Goal: Task Accomplishment & Management: Manage account settings

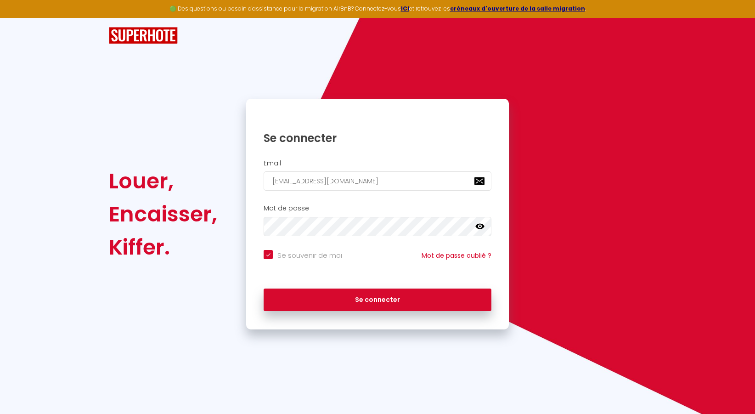
drag, startPoint x: 0, startPoint y: 0, endPoint x: 480, endPoint y: 225, distance: 529.9
click at [480, 225] on icon at bounding box center [480, 226] width 9 height 9
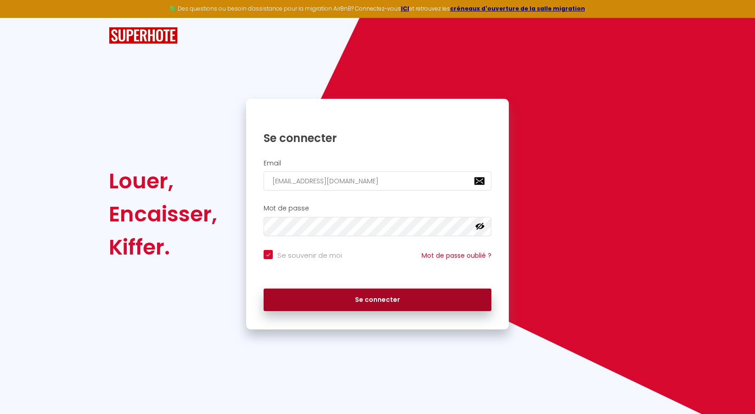
click at [382, 301] on button "Se connecter" at bounding box center [378, 300] width 228 height 23
checkbox input "true"
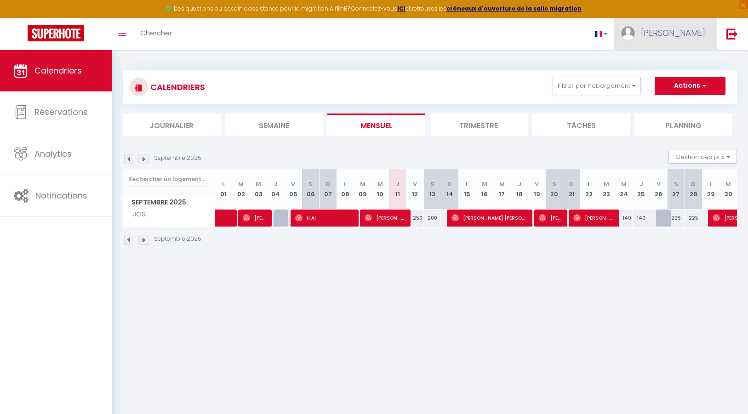
click at [634, 34] on img at bounding box center [628, 33] width 14 height 14
click at [668, 58] on link "Paramètres" at bounding box center [680, 64] width 68 height 16
select select "fr"
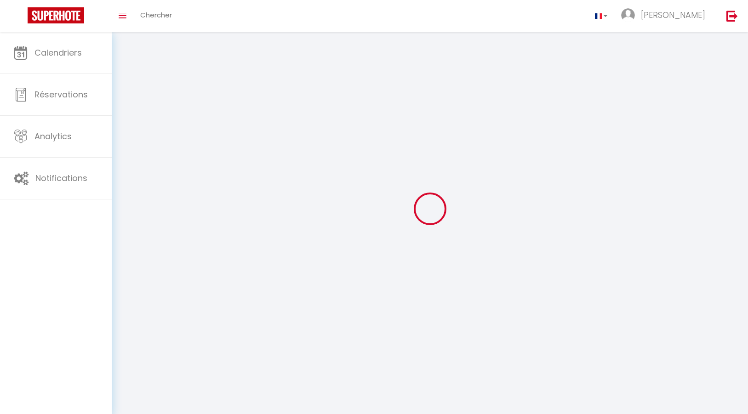
select select
type input "[PERSON_NAME]"
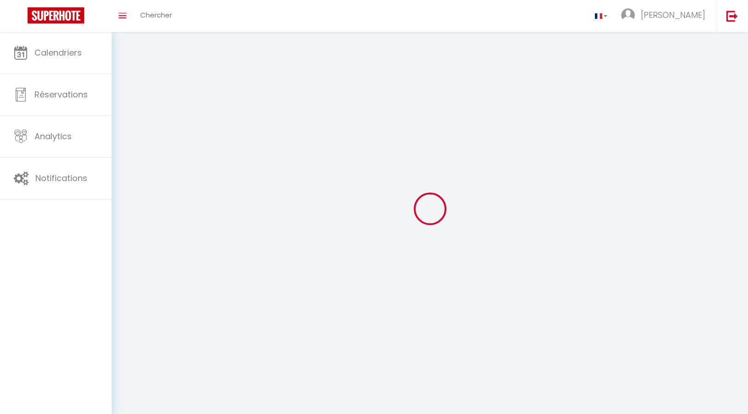
type input "GORDINE"
type input "[URL][DOMAIN_NAME]"
select select
select select "28"
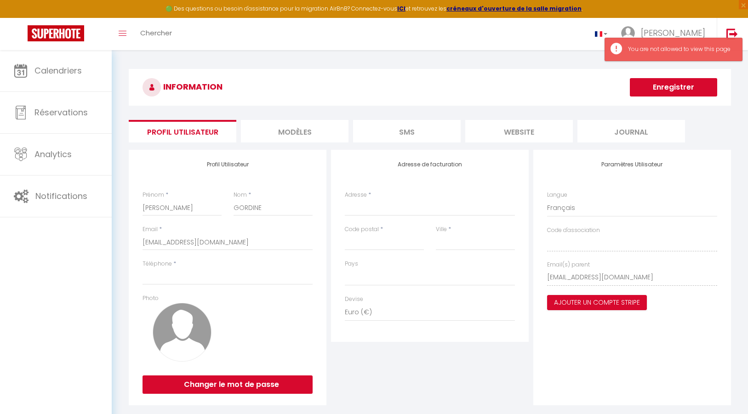
select select
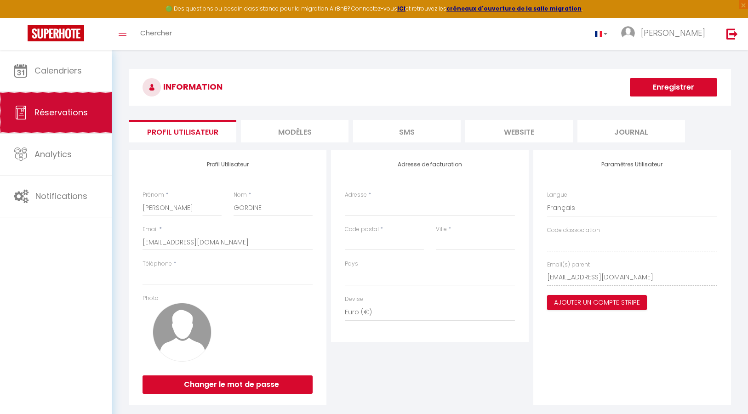
click at [54, 115] on span "Réservations" at bounding box center [60, 112] width 53 height 11
select select "not_cancelled"
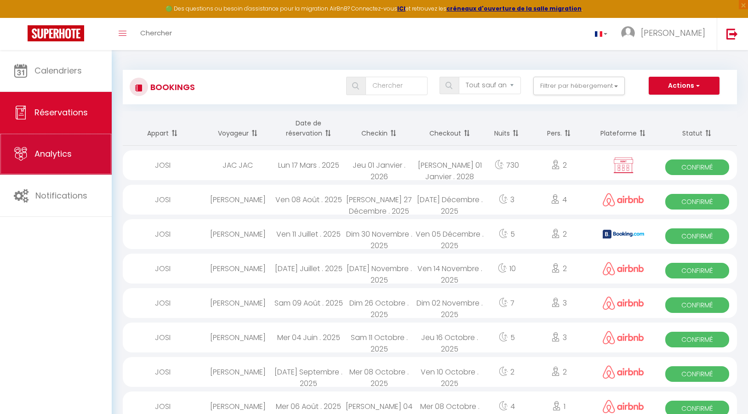
click at [39, 155] on span "Analytics" at bounding box center [52, 153] width 37 height 11
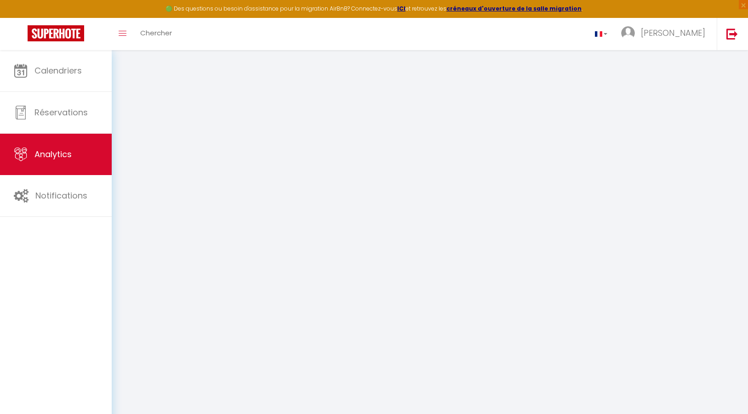
select select "2025"
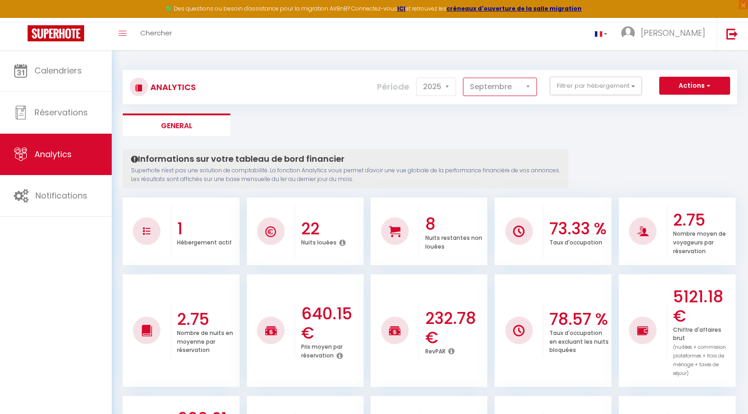
click at [463, 78] on select "[PERSON_NAME] Mars [PERSON_NAME] Juin Juillet Août Septembre Octobre Novembre D…" at bounding box center [500, 87] width 74 height 18
click option "Avril" at bounding box center [0, 0] width 0 height 0
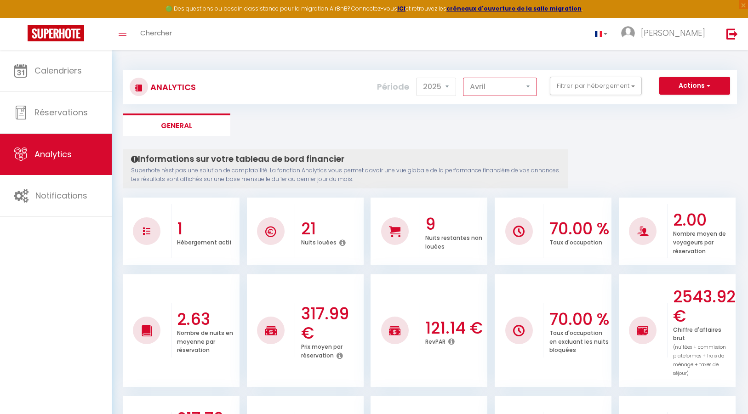
click at [463, 78] on select "[PERSON_NAME] Mars [PERSON_NAME] Juin Juillet Août Septembre Octobre Novembre D…" at bounding box center [500, 87] width 74 height 18
click option "Mai" at bounding box center [0, 0] width 0 height 0
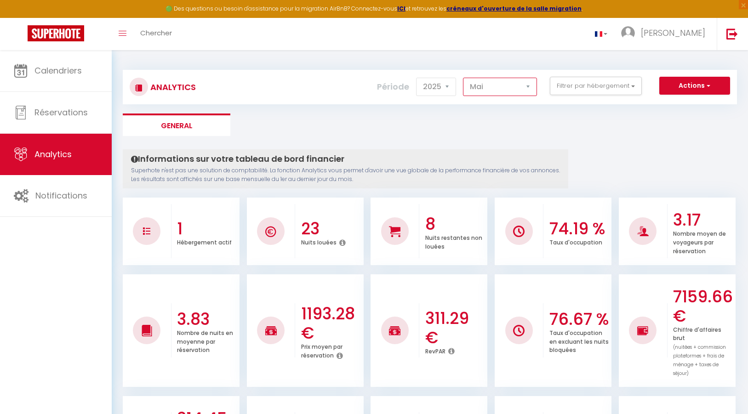
click at [463, 78] on select "[PERSON_NAME] Mars [PERSON_NAME] Juin Juillet Août Septembre Octobre Novembre D…" at bounding box center [500, 87] width 74 height 18
select select "6"
click option "Juin" at bounding box center [0, 0] width 0 height 0
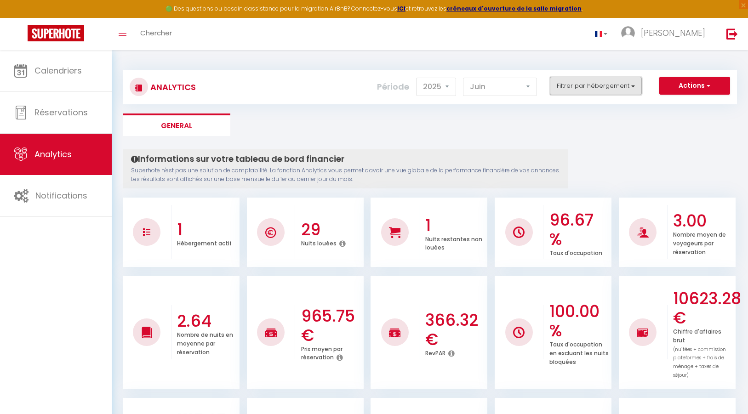
click at [608, 88] on button "Filtrer par hébergement" at bounding box center [595, 86] width 92 height 18
click at [567, 122] on input "checkbox" at bounding box center [621, 122] width 119 height 9
checkbox input "true"
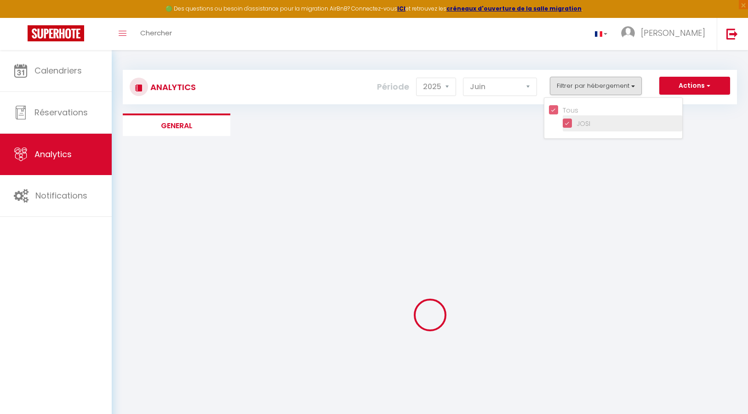
checkbox input "true"
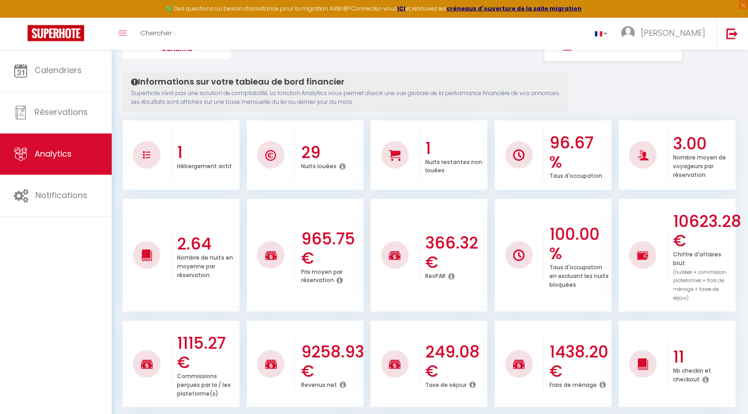
scroll to position [110, 0]
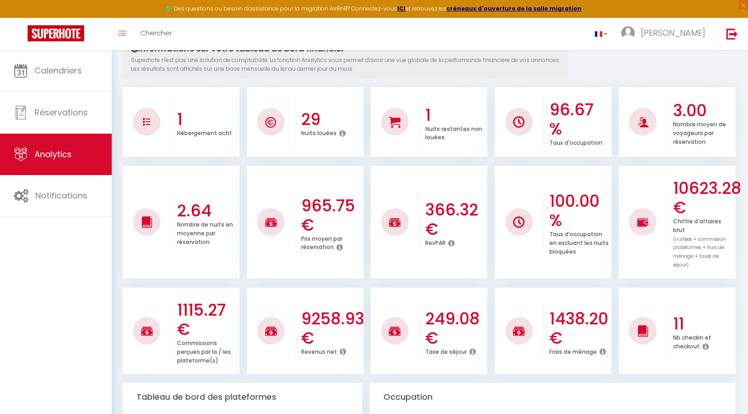
click at [470, 348] on icon at bounding box center [472, 351] width 6 height 7
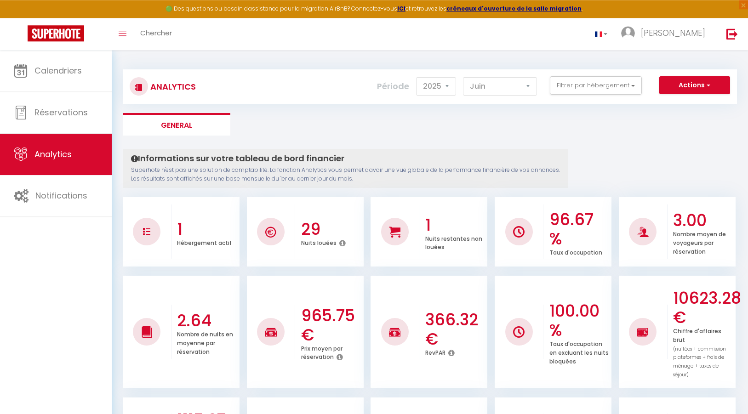
scroll to position [0, 0]
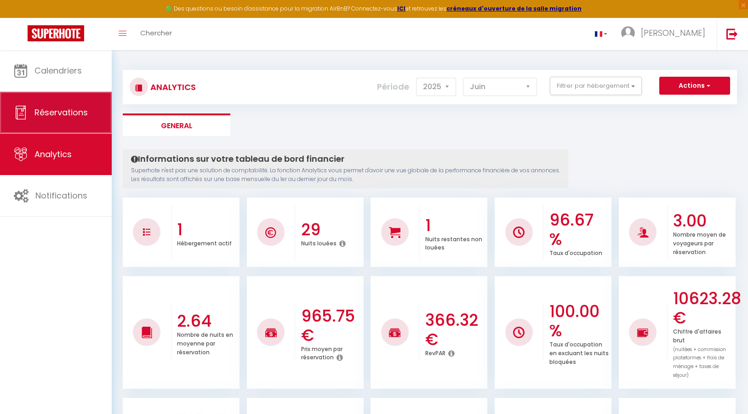
click at [65, 110] on span "Réservations" at bounding box center [60, 112] width 53 height 11
select select "not_cancelled"
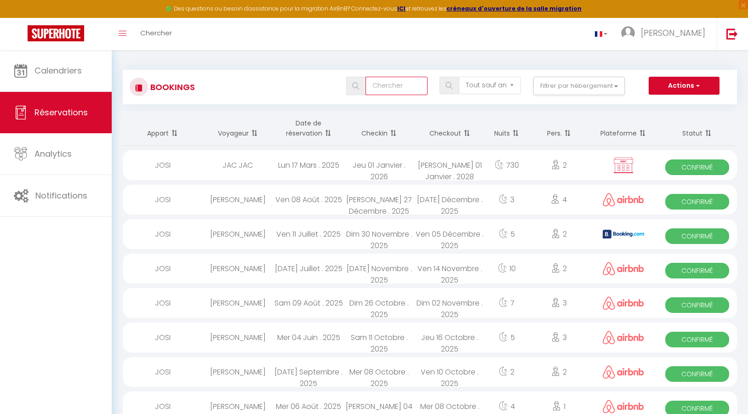
click at [390, 89] on input "text" at bounding box center [396, 86] width 62 height 18
type input "B"
select select
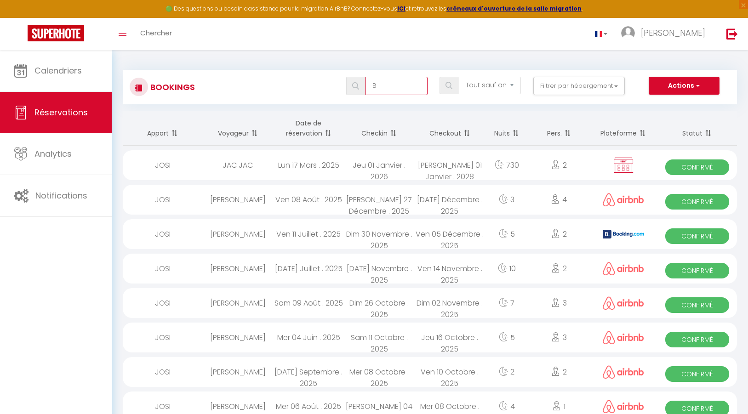
select select
type input "Bo"
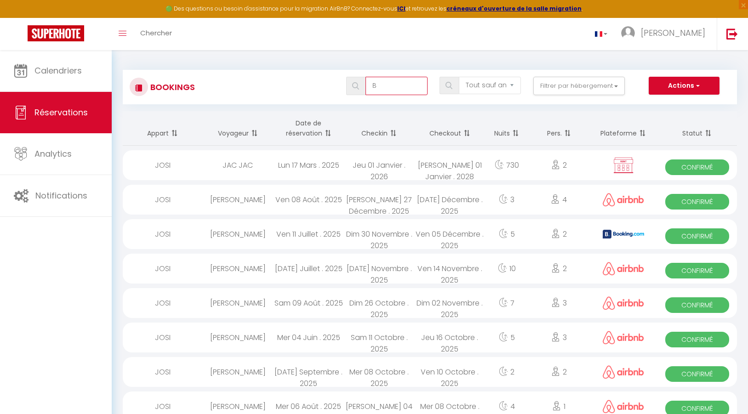
select select
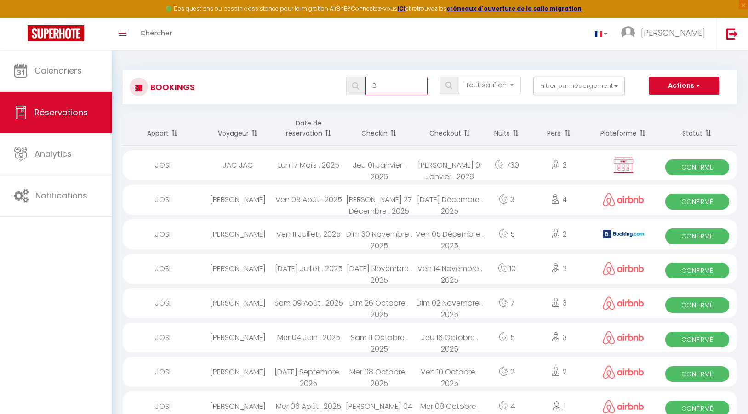
select select
type input "Boo"
select select
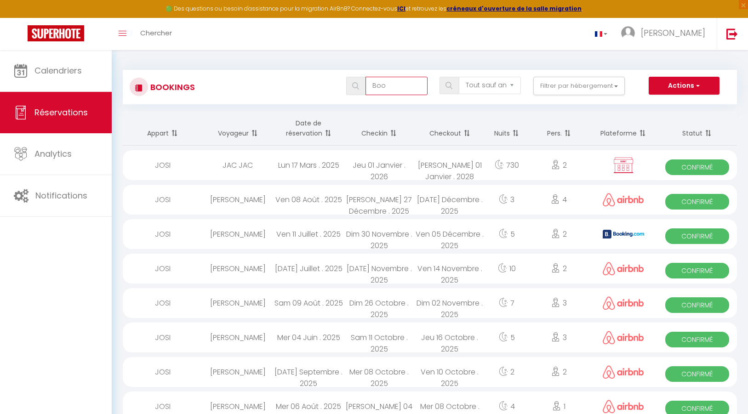
select select
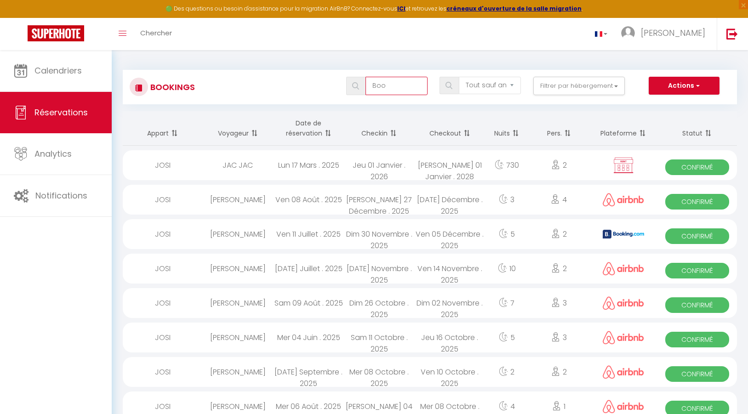
type input "Book"
select select
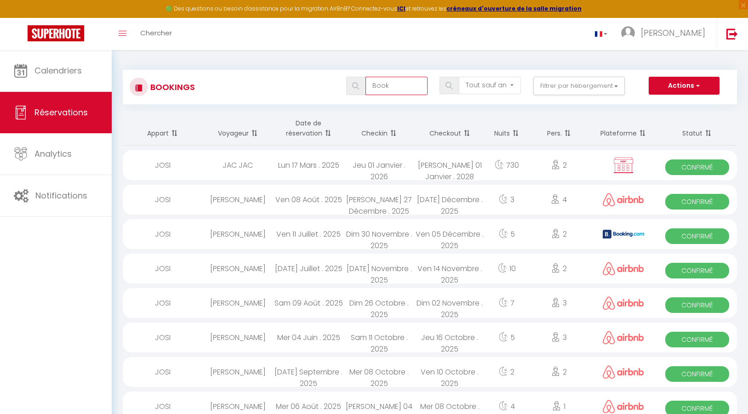
select select
type input "Booki"
select select
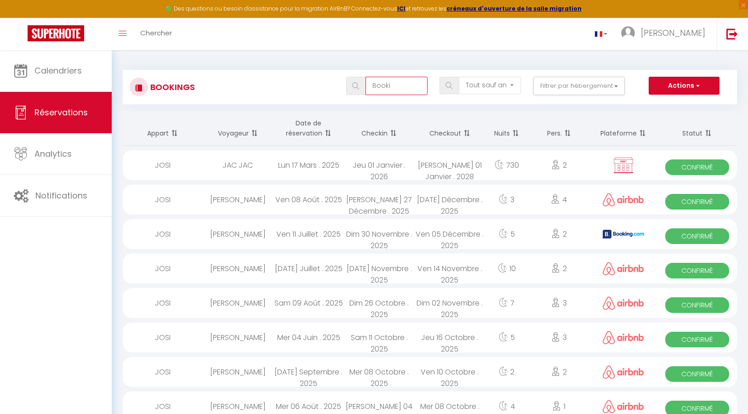
select select
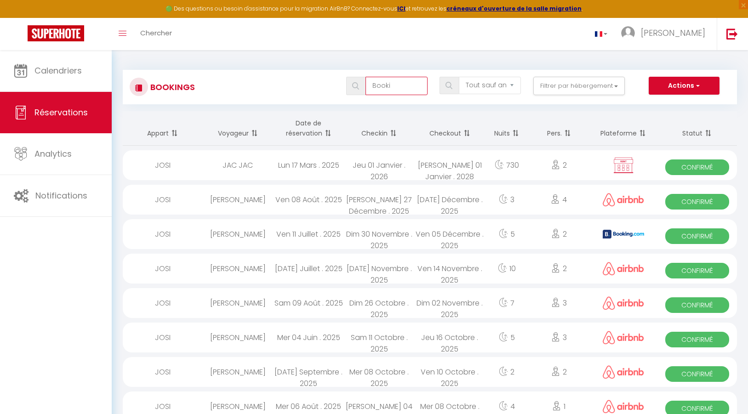
select select
type input "Bookin"
select select
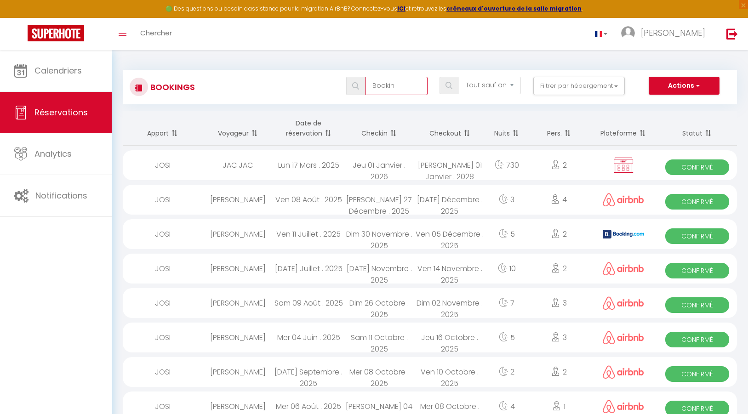
select select
type input "Booking"
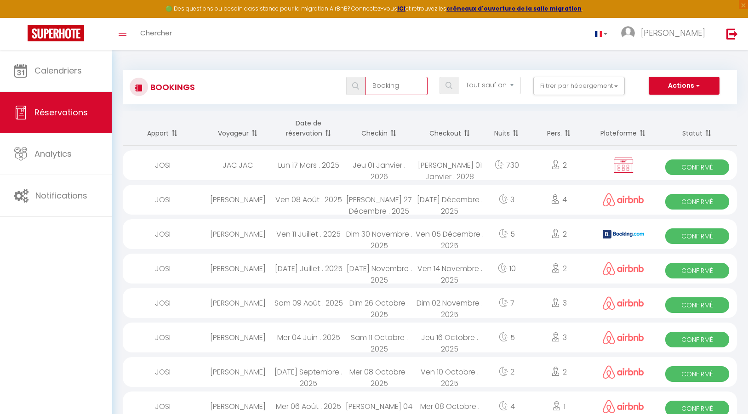
select select
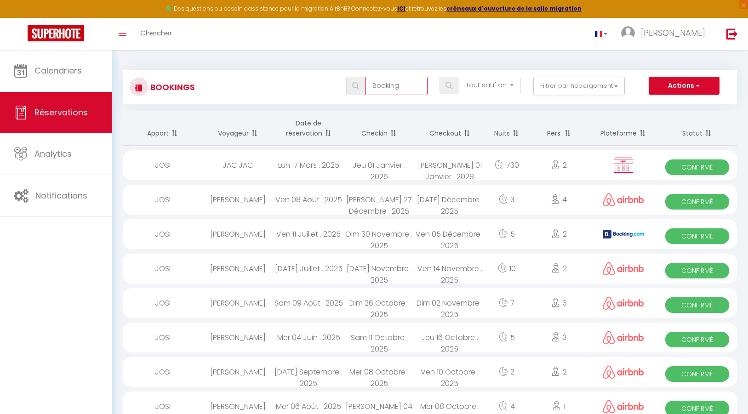
select select
type input "Booking"
click at [623, 164] on img at bounding box center [623, 165] width 23 height 17
select select "OK"
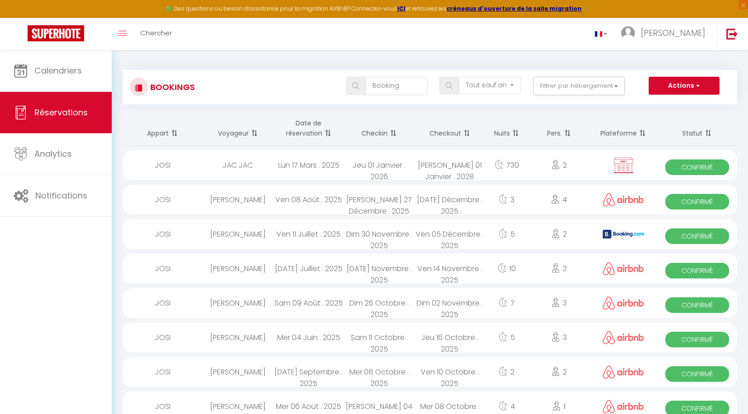
select select "KO"
select select "0"
select select "1"
select select
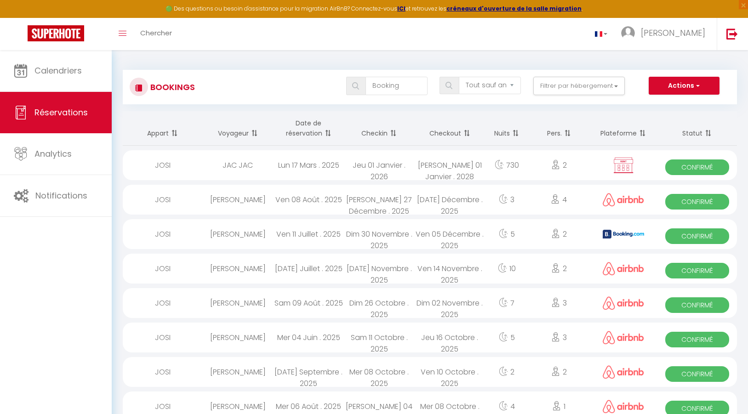
select select
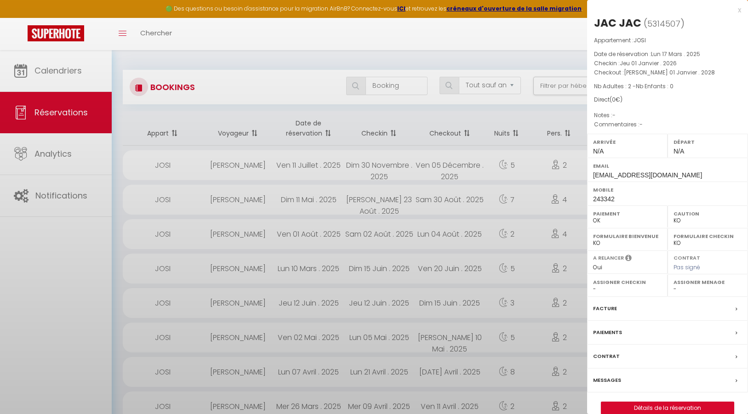
select select
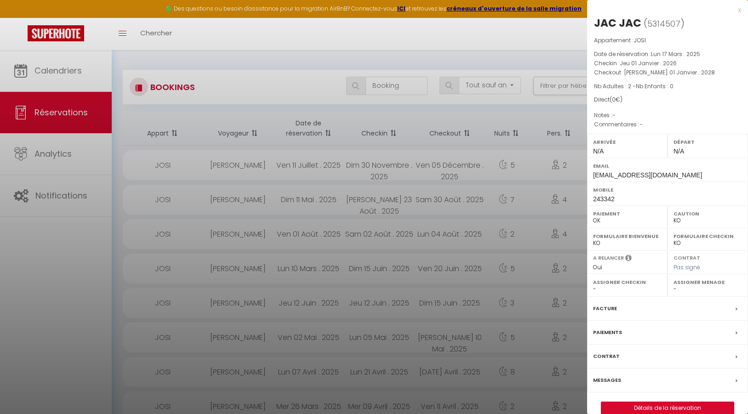
select select "9948"
select select
click at [737, 11] on div "x" at bounding box center [664, 10] width 154 height 11
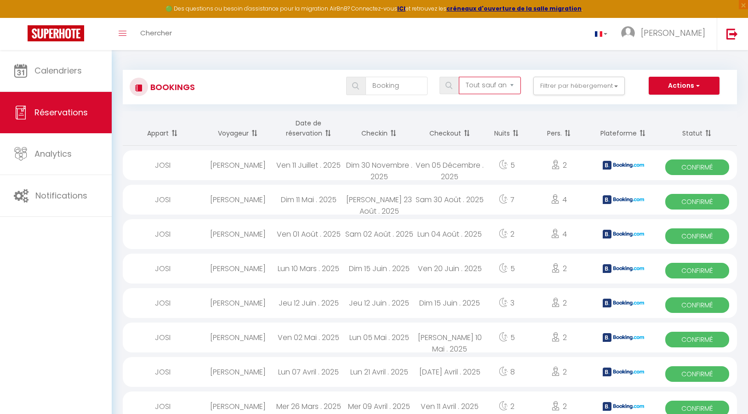
click at [459, 77] on select "Tous les statuts Annulé Confirmé Non Confirmé Tout sauf annulé No Show Request" at bounding box center [490, 85] width 62 height 17
click at [573, 108] on div "Bookings Booking Tous les statuts Annulé Confirmé Non Confirmé Tout sauf annulé…" at bounding box center [430, 244] width 636 height 389
drag, startPoint x: 412, startPoint y: 87, endPoint x: 357, endPoint y: 89, distance: 54.2
click at [365, 89] on input "Booking" at bounding box center [396, 86] width 62 height 18
type input "airbnb"
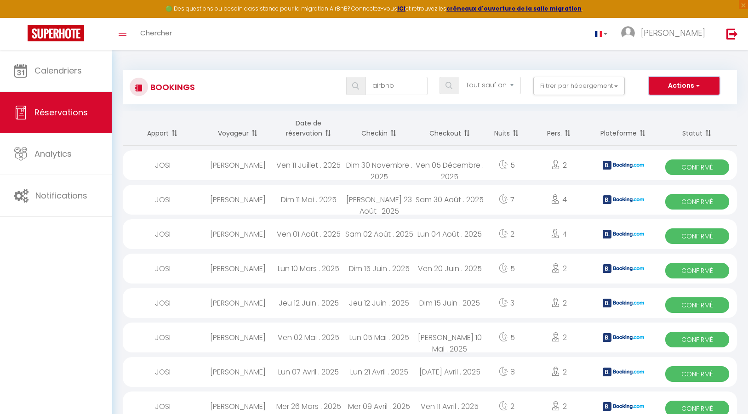
click at [666, 80] on button "Actions" at bounding box center [683, 86] width 71 height 18
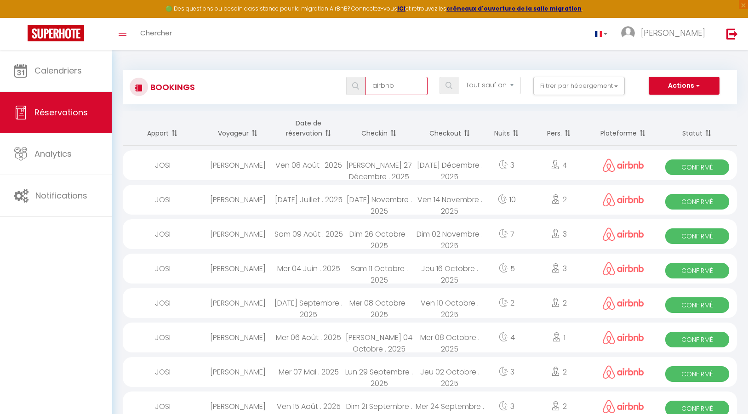
drag, startPoint x: 412, startPoint y: 85, endPoint x: 343, endPoint y: 79, distance: 68.8
click at [365, 79] on input "airbnb" at bounding box center [396, 86] width 62 height 18
click at [665, 89] on button "Actions" at bounding box center [683, 86] width 71 height 18
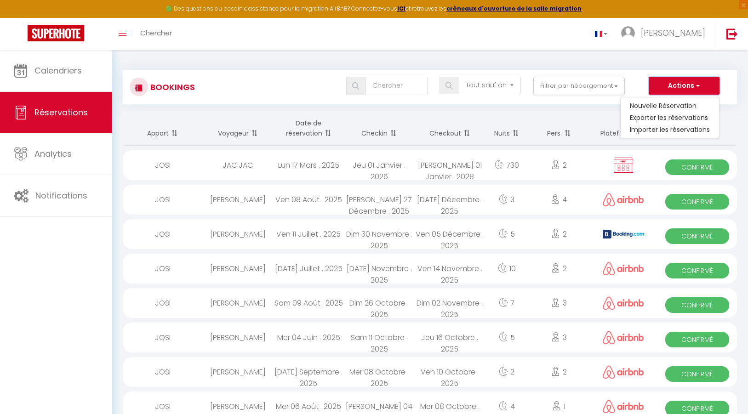
click at [667, 88] on button "Actions" at bounding box center [683, 86] width 71 height 18
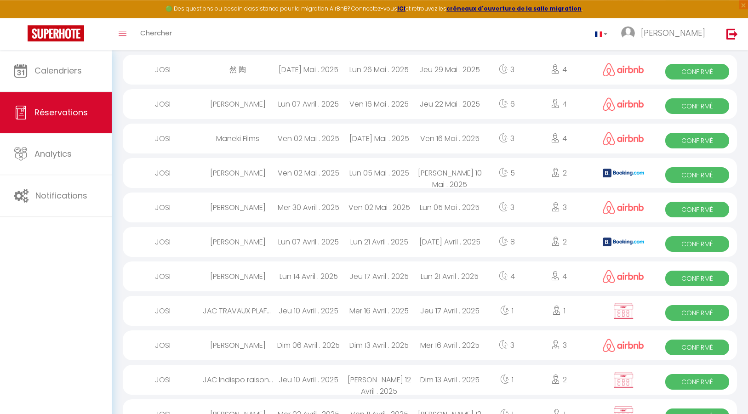
scroll to position [1385, 0]
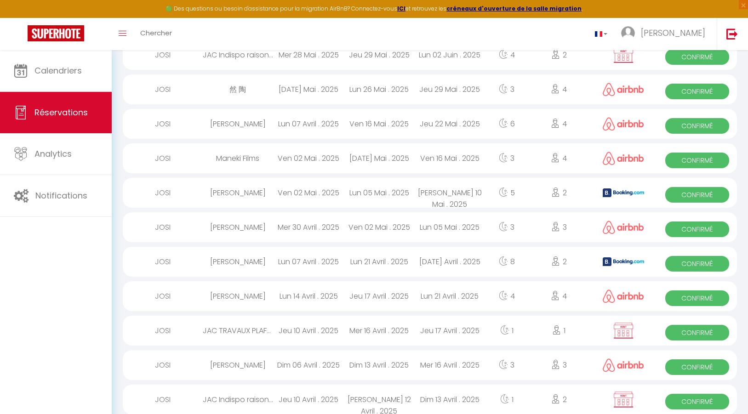
click at [630, 325] on img at bounding box center [623, 330] width 23 height 17
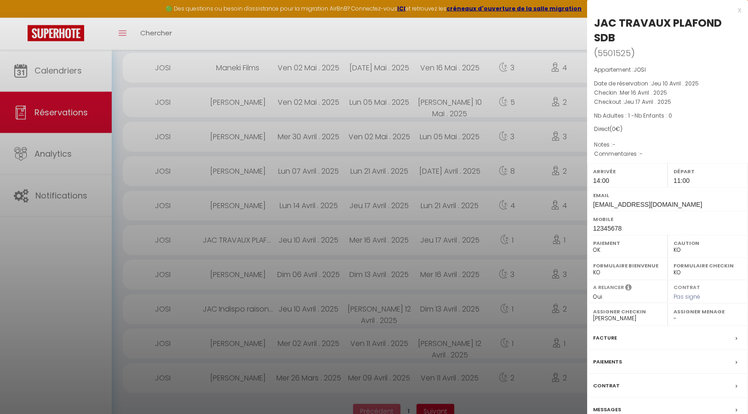
scroll to position [1496, 0]
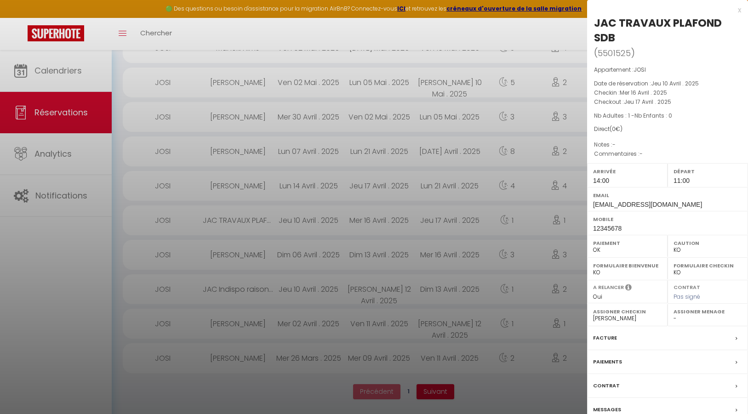
click at [518, 382] on div at bounding box center [374, 207] width 748 height 414
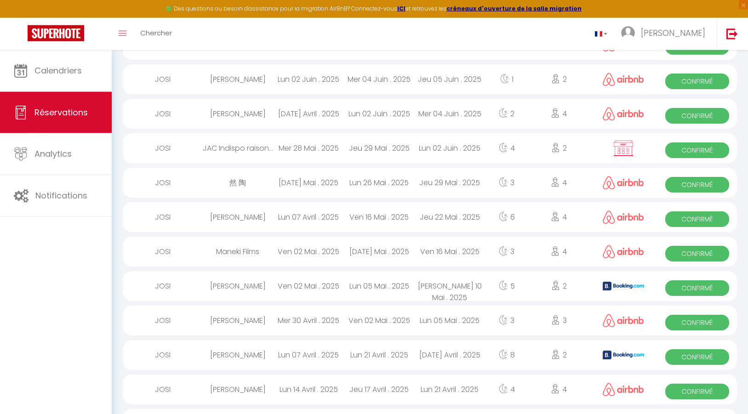
scroll to position [1275, 0]
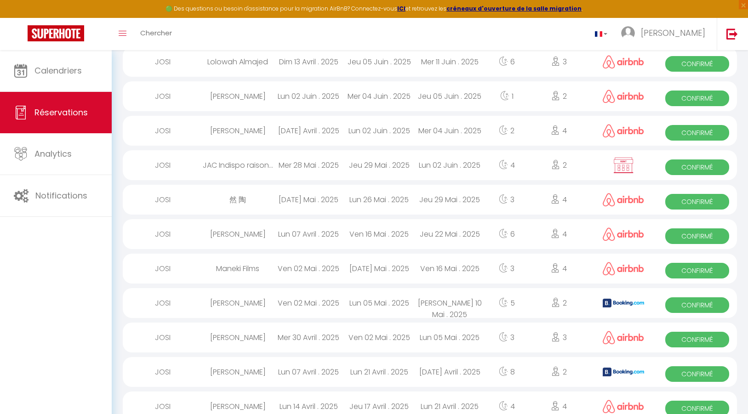
click at [625, 170] on img at bounding box center [623, 165] width 23 height 17
select select
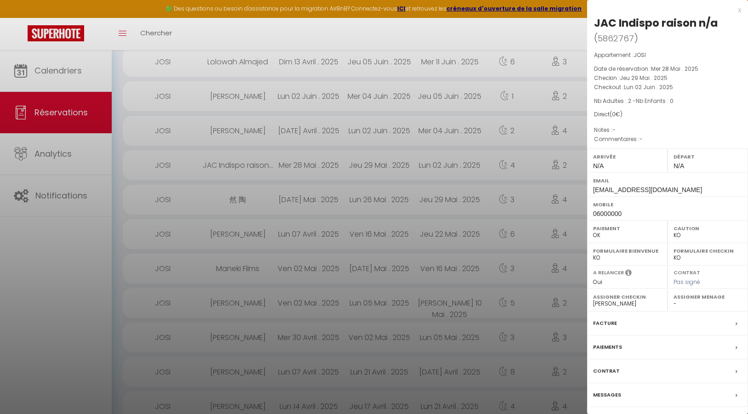
click at [500, 30] on div at bounding box center [374, 207] width 748 height 414
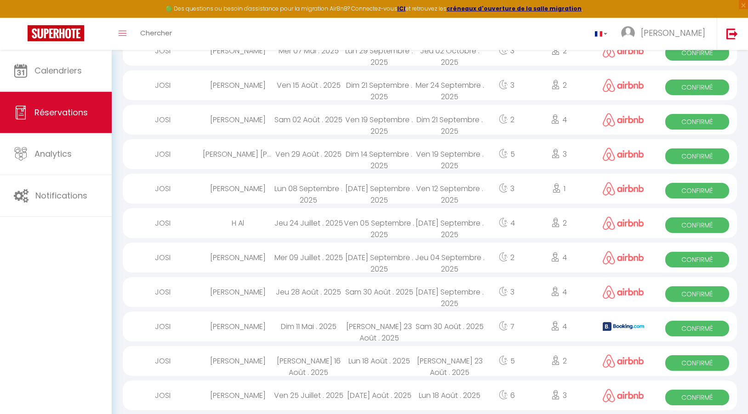
scroll to position [283, 0]
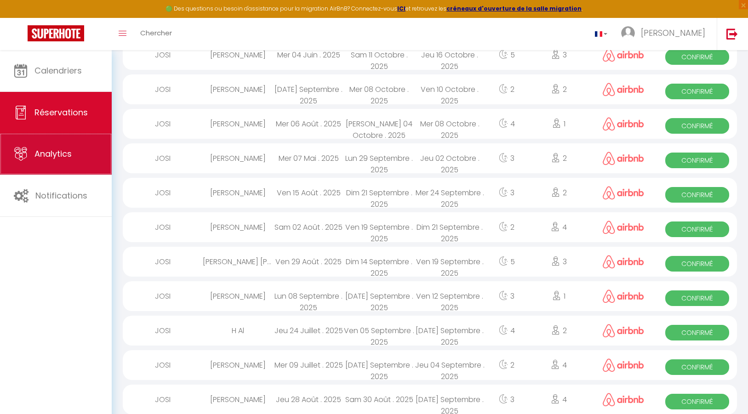
click at [64, 153] on span "Analytics" at bounding box center [52, 153] width 37 height 11
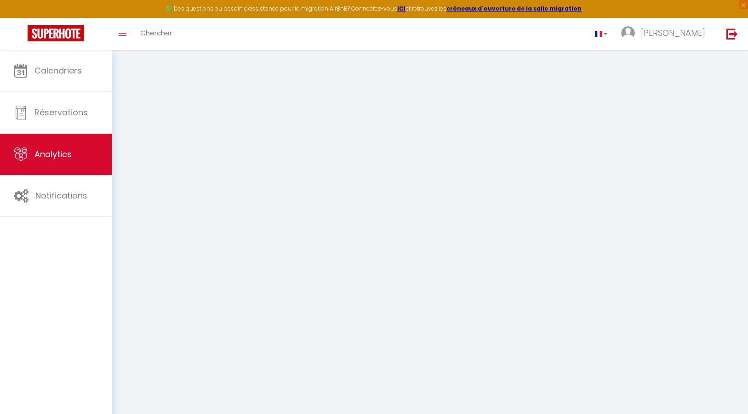
select select "2025"
select select "9"
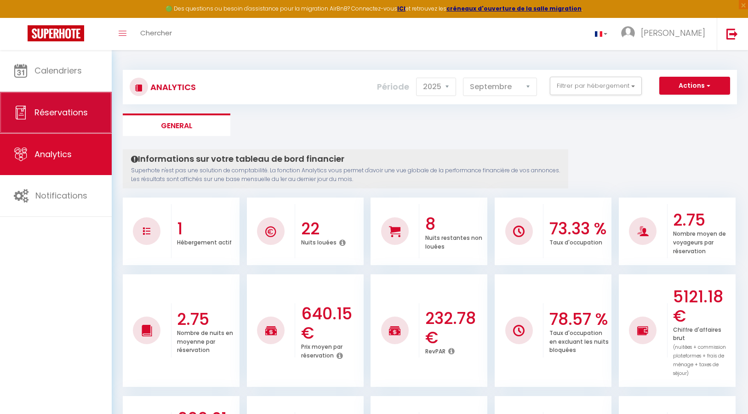
click at [68, 116] on span "Réservations" at bounding box center [60, 112] width 53 height 11
select select "not_cancelled"
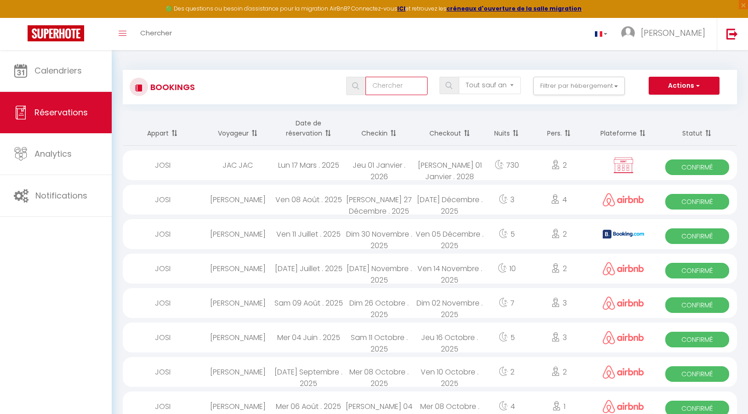
click at [391, 86] on input "text" at bounding box center [396, 86] width 62 height 18
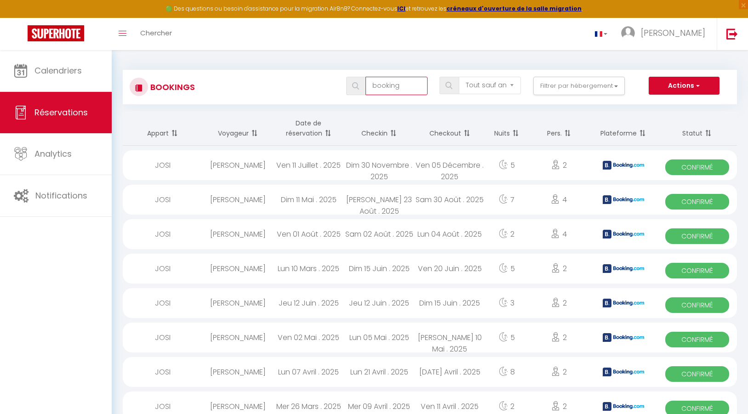
type input "booking"
click at [670, 83] on button "Actions" at bounding box center [683, 86] width 71 height 18
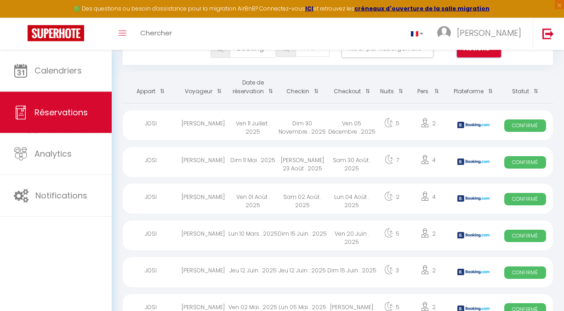
scroll to position [55, 0]
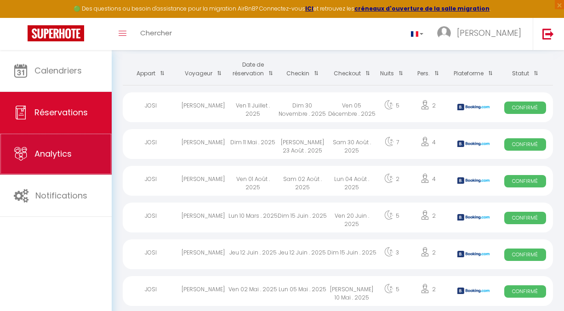
click at [81, 149] on link "Analytics" at bounding box center [56, 153] width 112 height 41
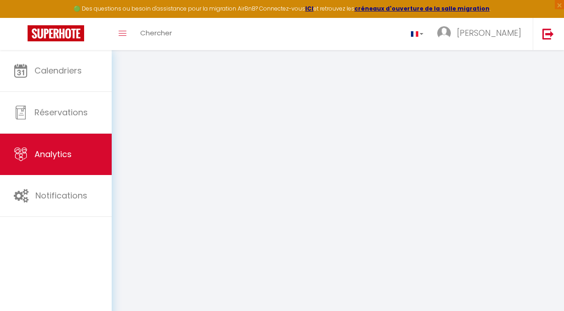
select select "2025"
select select "9"
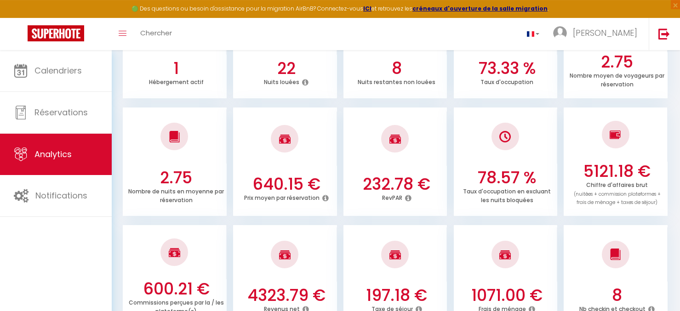
scroll to position [221, 0]
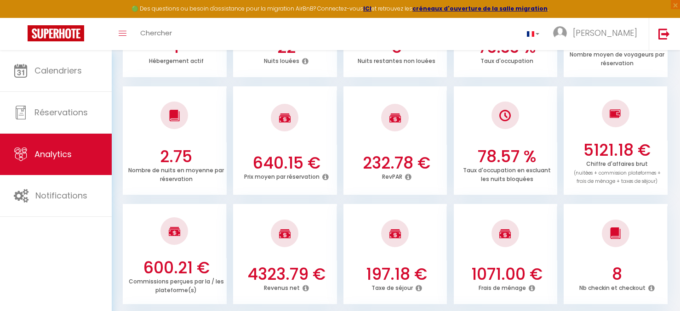
click at [417, 287] on icon at bounding box center [418, 287] width 6 height 7
click at [407, 270] on h3 "197.18 €" at bounding box center [396, 274] width 96 height 19
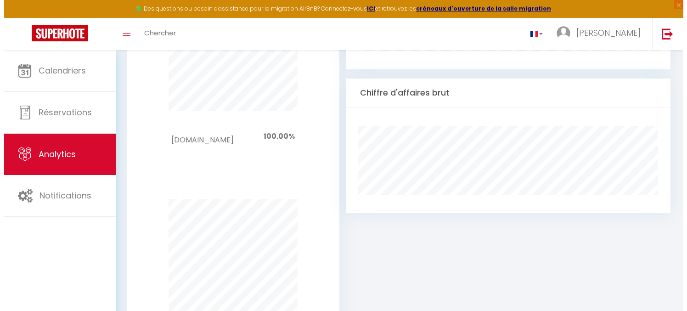
scroll to position [378, 0]
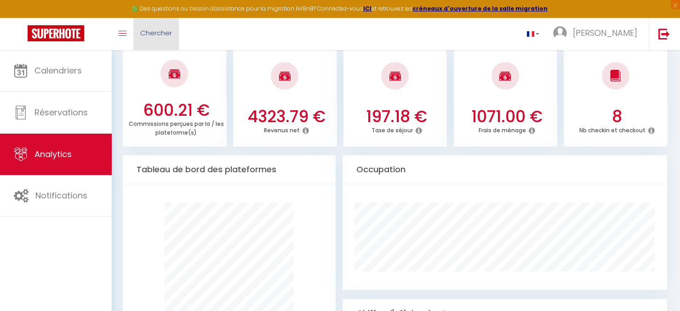
click at [145, 34] on span "Chercher" at bounding box center [156, 33] width 32 height 10
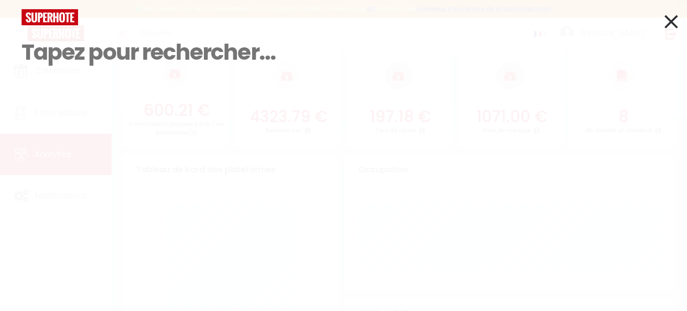
click at [59, 51] on input at bounding box center [344, 52] width 644 height 54
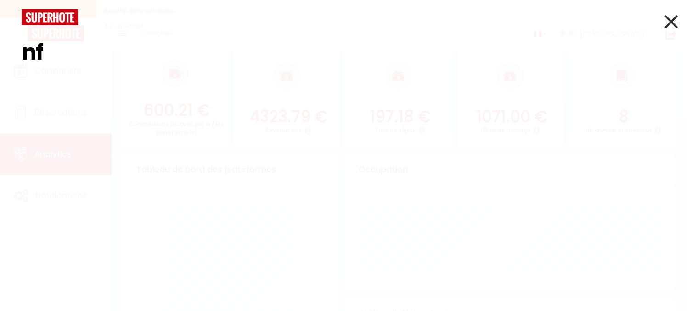
type input "n"
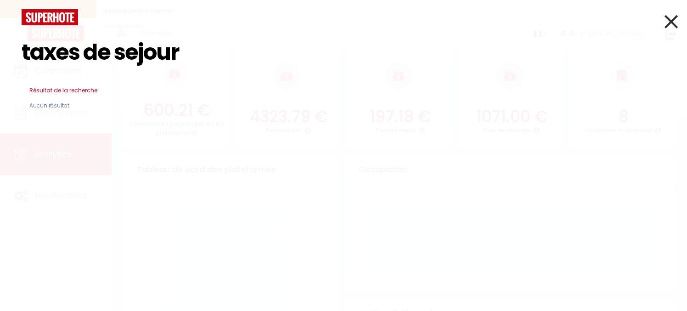
type input "taxes de sejour"
click at [64, 76] on input "taxes de sejour" at bounding box center [344, 52] width 644 height 54
select select "not_cancelled"
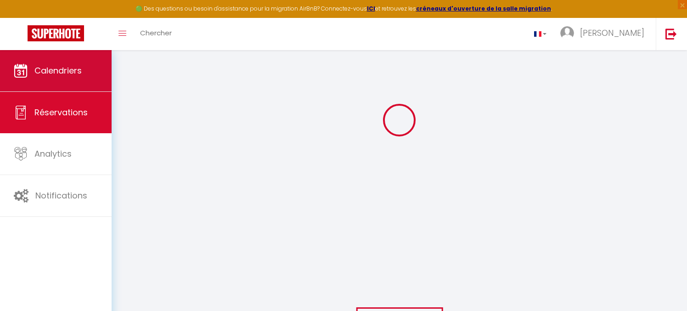
scroll to position [105, 0]
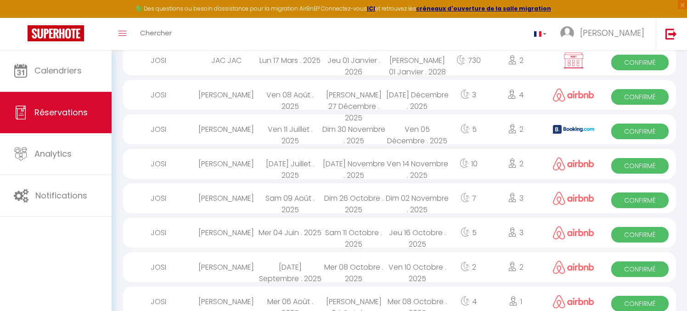
click at [460, 209] on div "7" at bounding box center [468, 198] width 39 height 30
select select "OK"
select select "0"
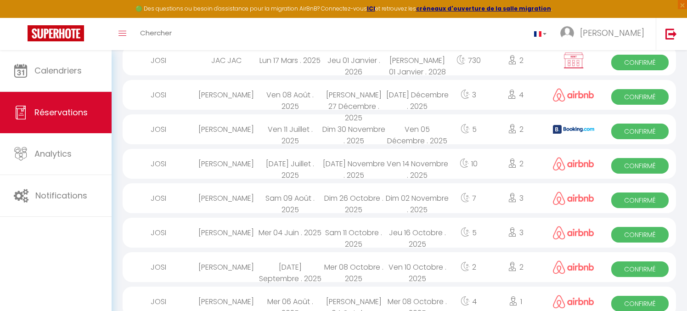
select select "1"
select select
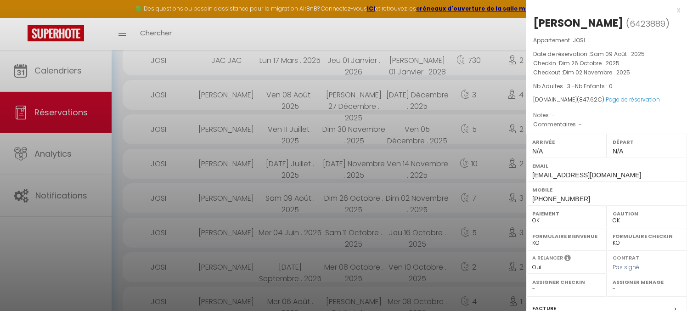
click at [443, 28] on div at bounding box center [343, 155] width 687 height 311
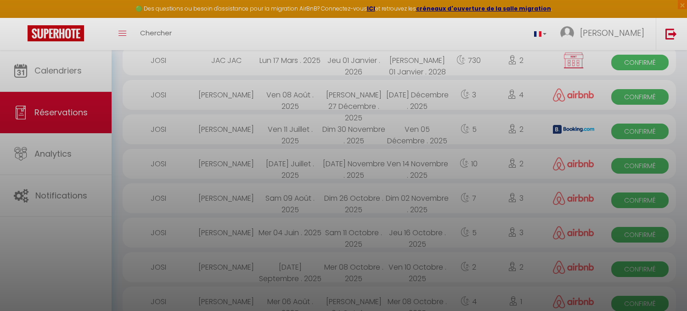
select select "9948"
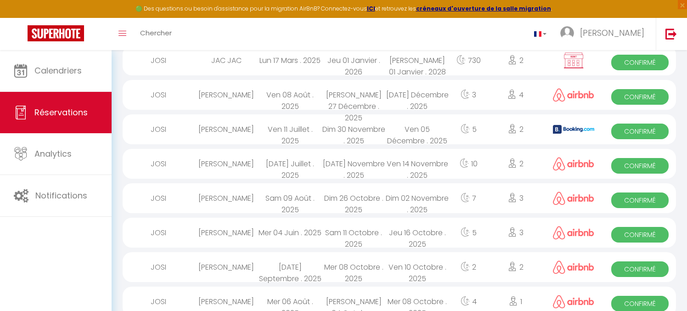
click at [567, 164] on img at bounding box center [573, 163] width 41 height 13
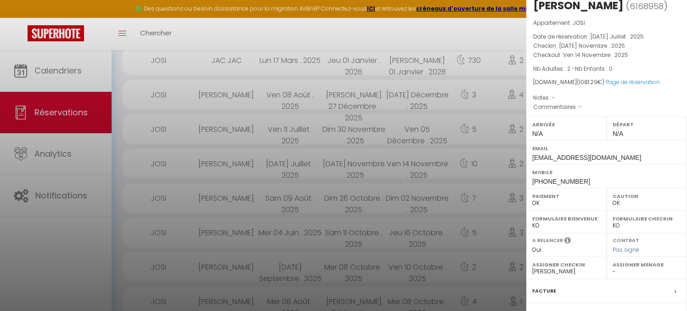
scroll to position [0, 0]
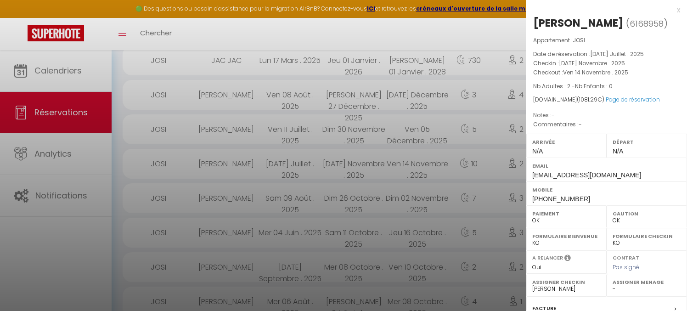
click at [670, 9] on div "x" at bounding box center [604, 10] width 154 height 11
